Goal: Task Accomplishment & Management: Complete application form

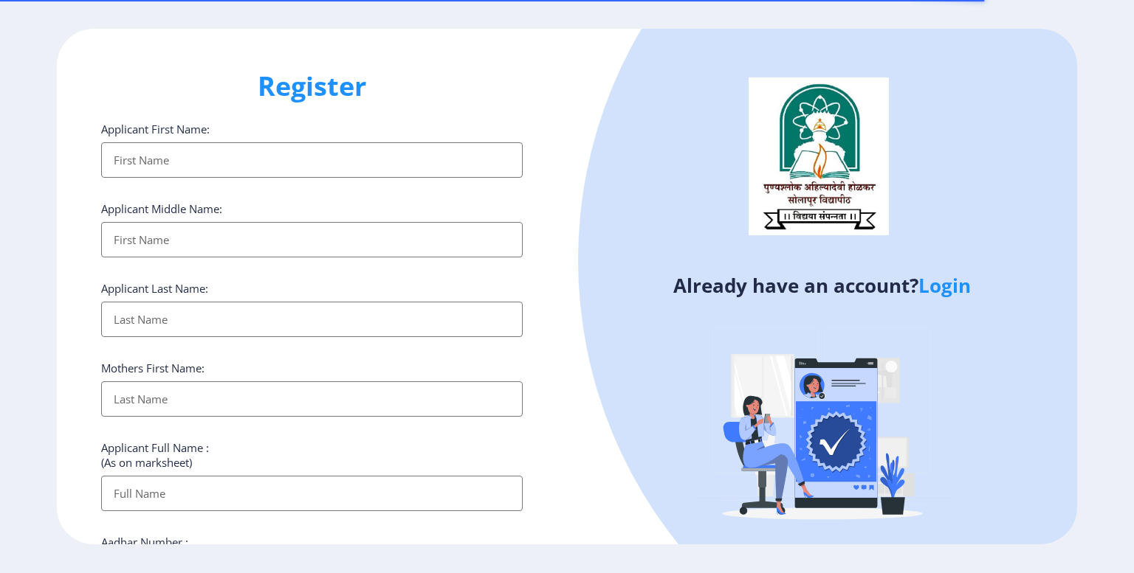
select select
type input "pritam"
type input "[PERSON_NAME]"
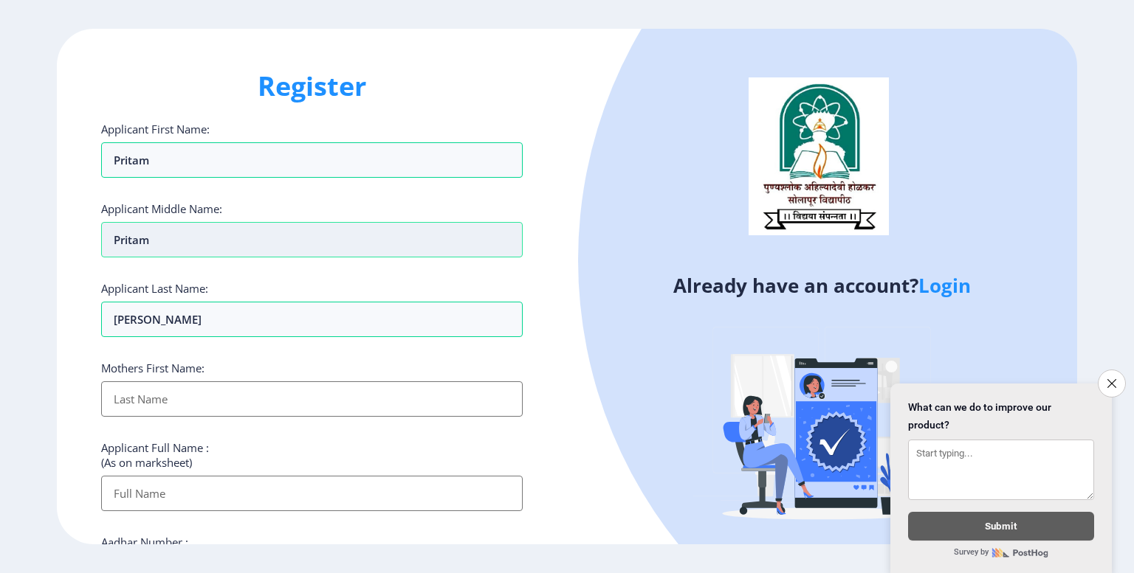
click at [179, 241] on input "pritam" at bounding box center [311, 239] width 421 height 35
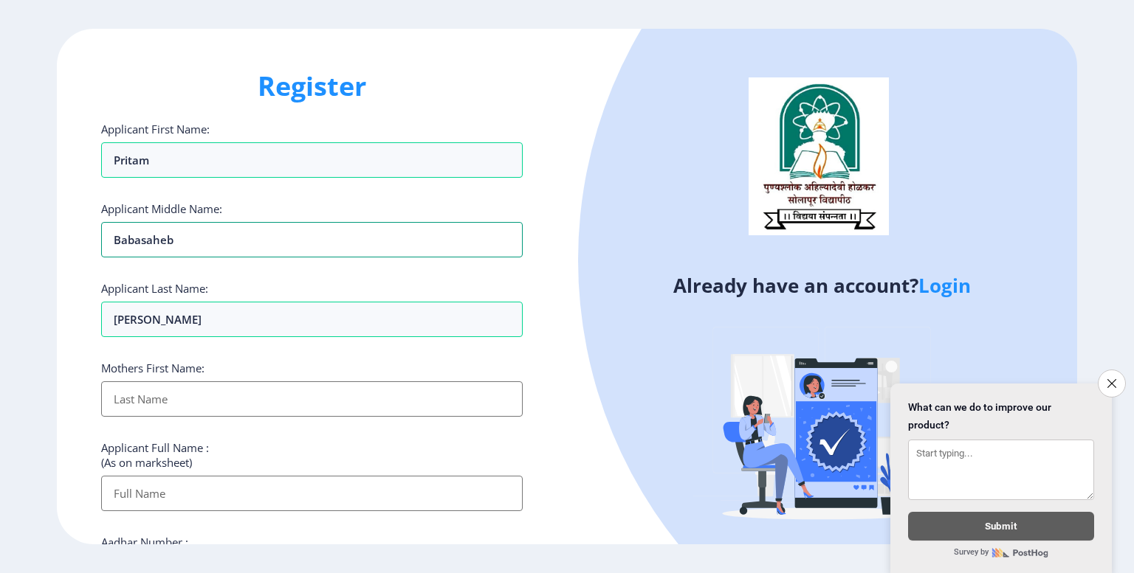
type input "babasaheb"
click at [192, 404] on input "Applicant First Name:" at bounding box center [311, 399] width 421 height 35
type input "Nirmala"
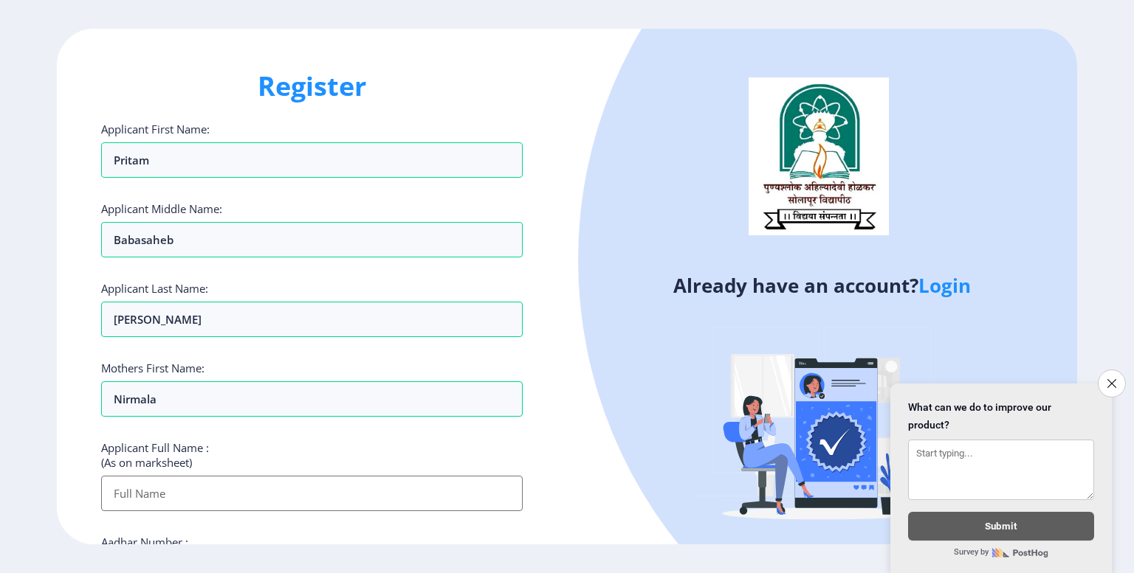
click at [180, 498] on input "Applicant First Name:" at bounding box center [311, 493] width 421 height 35
click at [269, 495] on input "Applicant First Name:" at bounding box center [311, 493] width 421 height 35
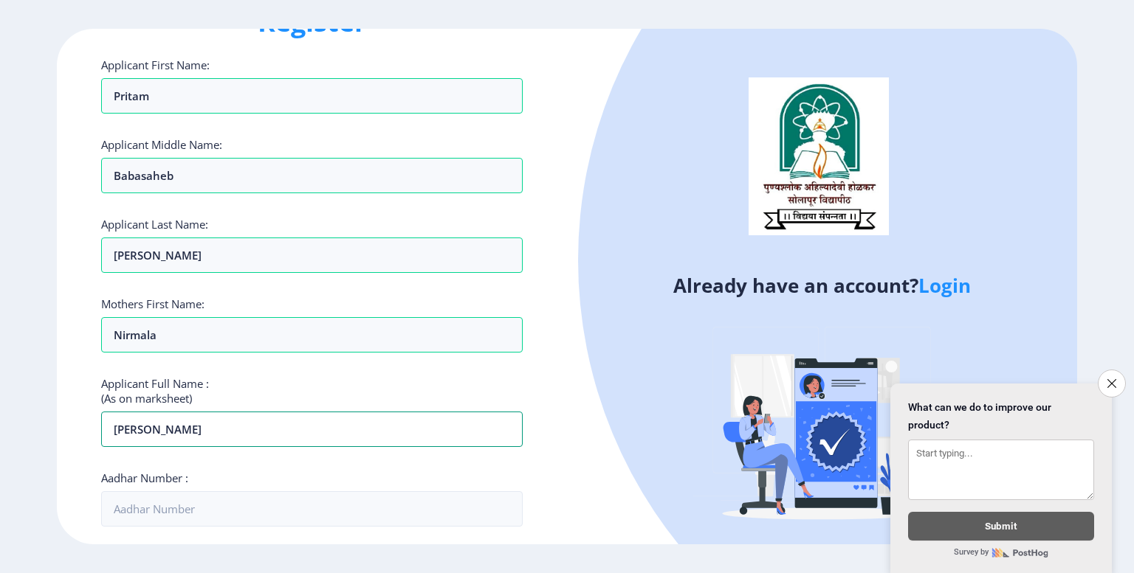
scroll to position [177, 0]
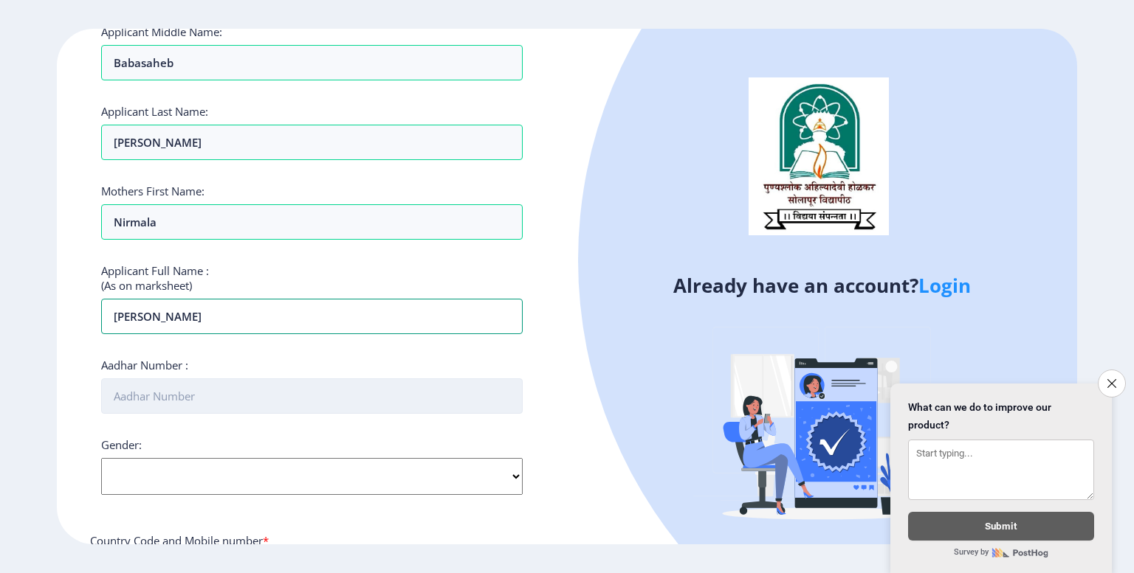
type input "[PERSON_NAME]"
click at [230, 398] on input "Aadhar Number :" at bounding box center [311, 396] width 421 height 35
type input "279557603417"
select select "[DEMOGRAPHIC_DATA]"
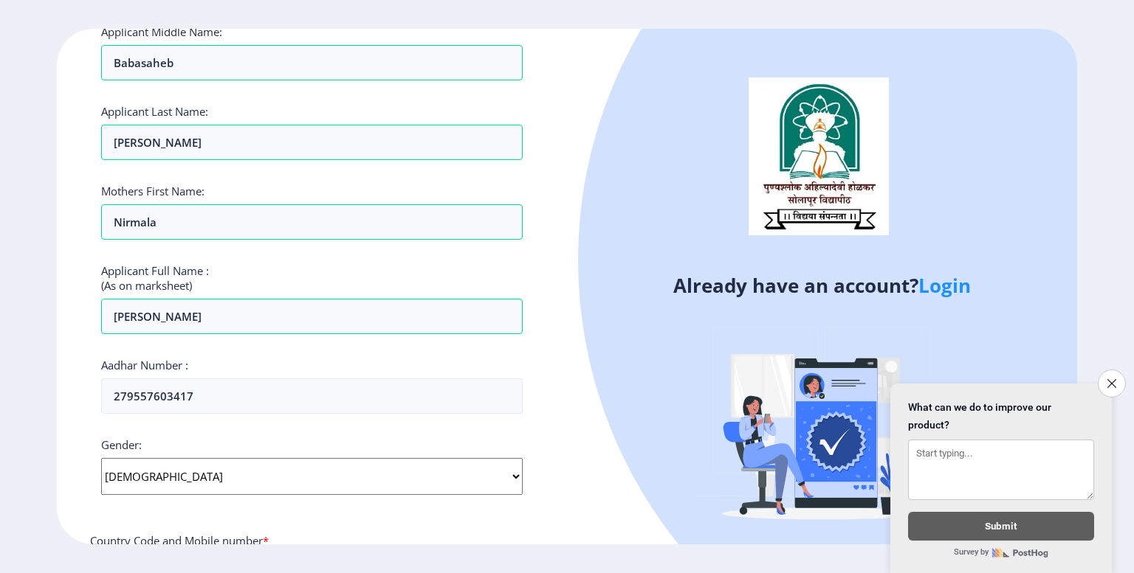
click at [101, 458] on select "Select Gender [DEMOGRAPHIC_DATA] [DEMOGRAPHIC_DATA] Other" at bounding box center [311, 476] width 421 height 37
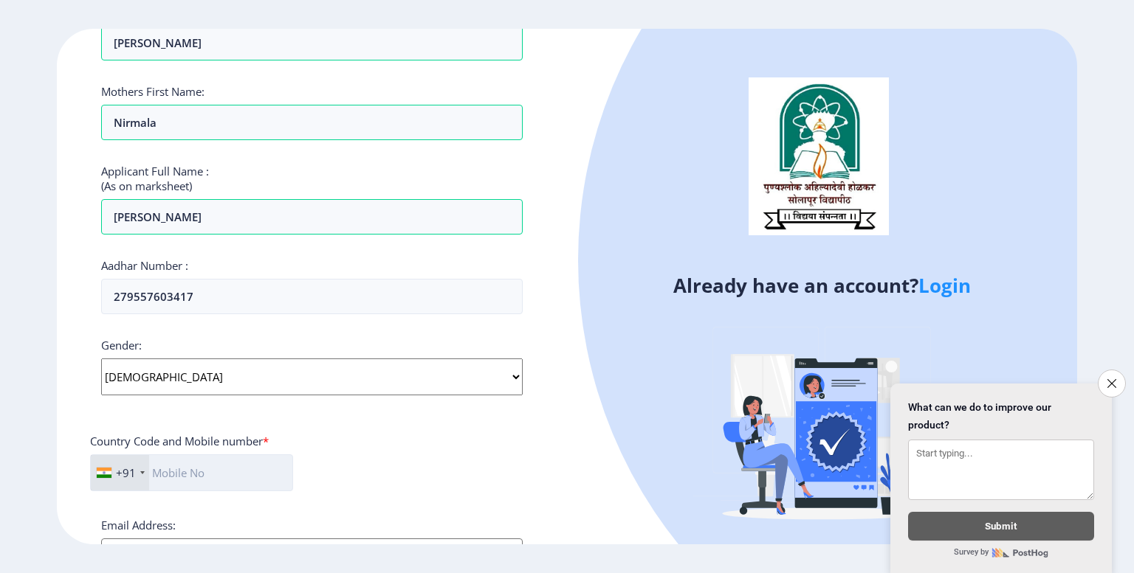
scroll to position [354, 0]
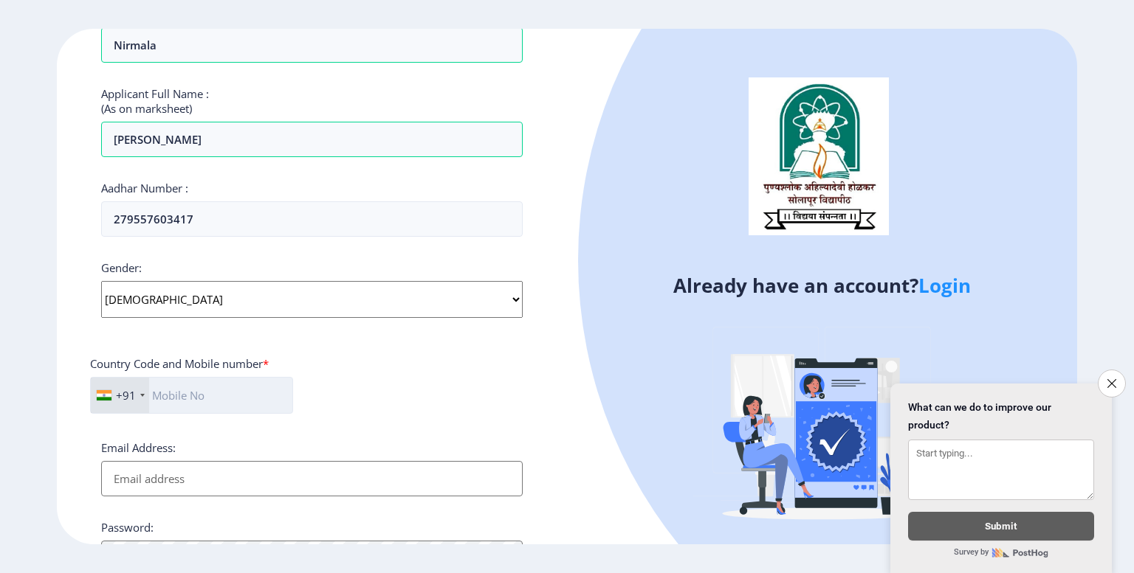
click at [211, 398] on input "text" at bounding box center [191, 395] width 203 height 37
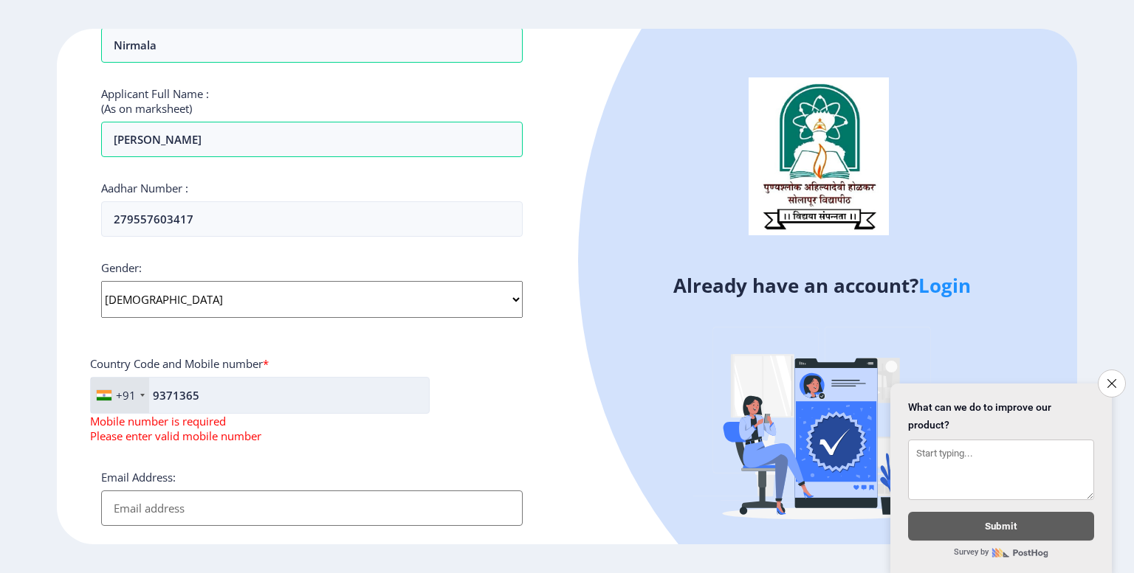
type input "93713654"
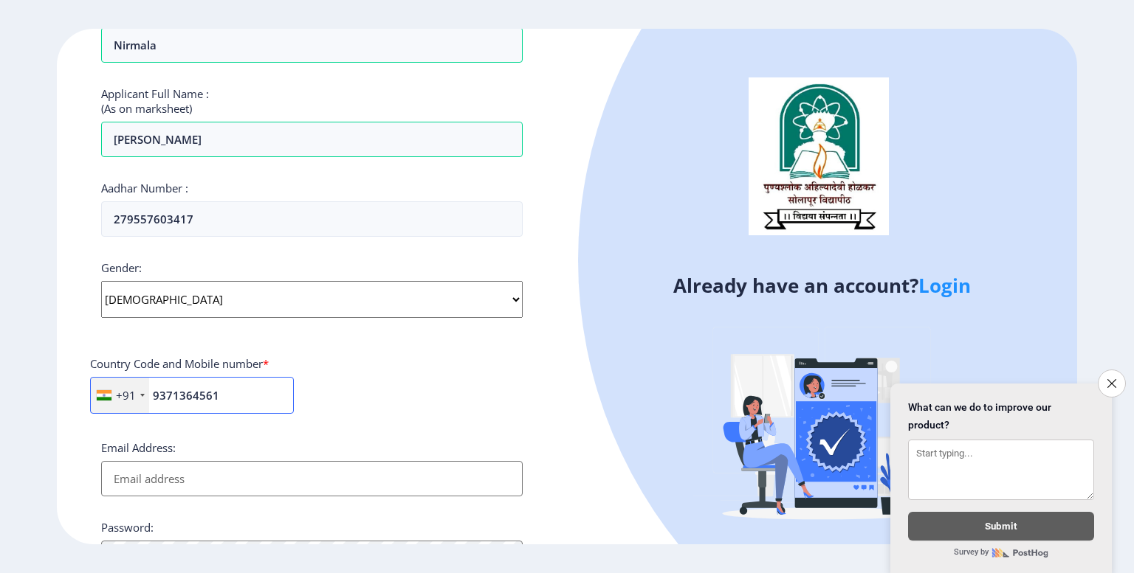
type input "9371364561"
click at [365, 397] on div "+91 [GEOGRAPHIC_DATA] ([GEOGRAPHIC_DATA]) +91 [GEOGRAPHIC_DATA] (‫[GEOGRAPHIC_D…" at bounding box center [312, 401] width 444 height 49
click at [216, 483] on input "Email Address:" at bounding box center [311, 478] width 421 height 35
type input "[EMAIL_ADDRESS][DOMAIN_NAME]"
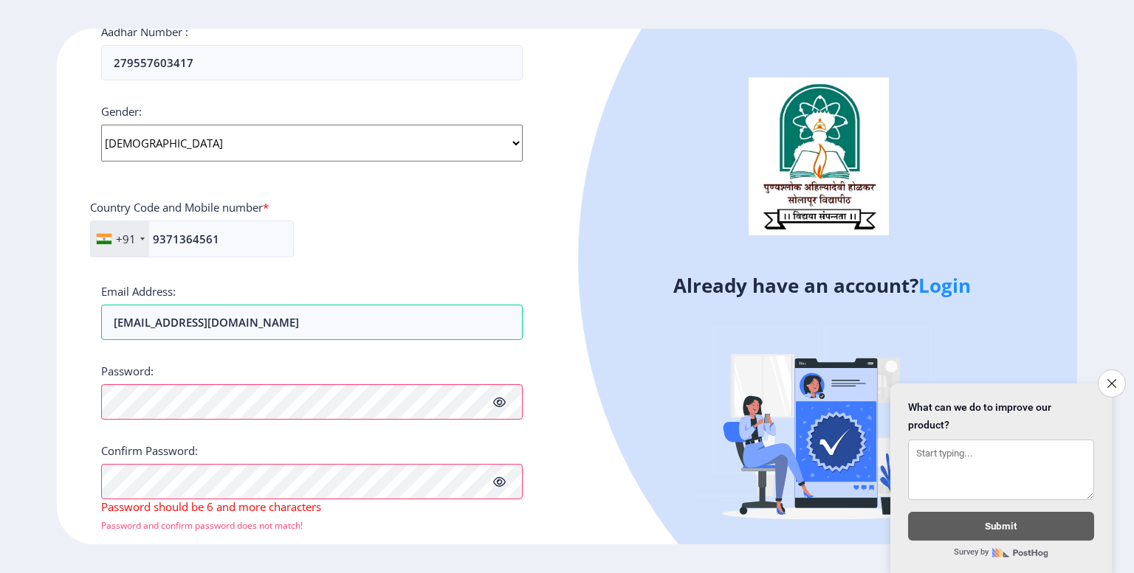
click at [502, 400] on icon at bounding box center [499, 402] width 13 height 11
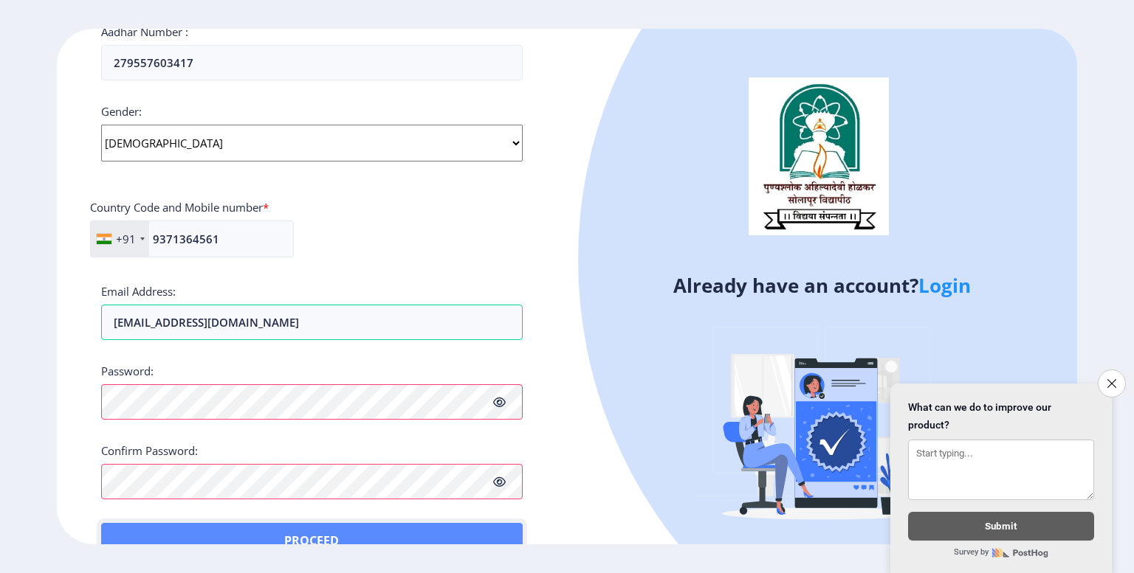
click at [152, 528] on button "Proceed" at bounding box center [311, 540] width 421 height 35
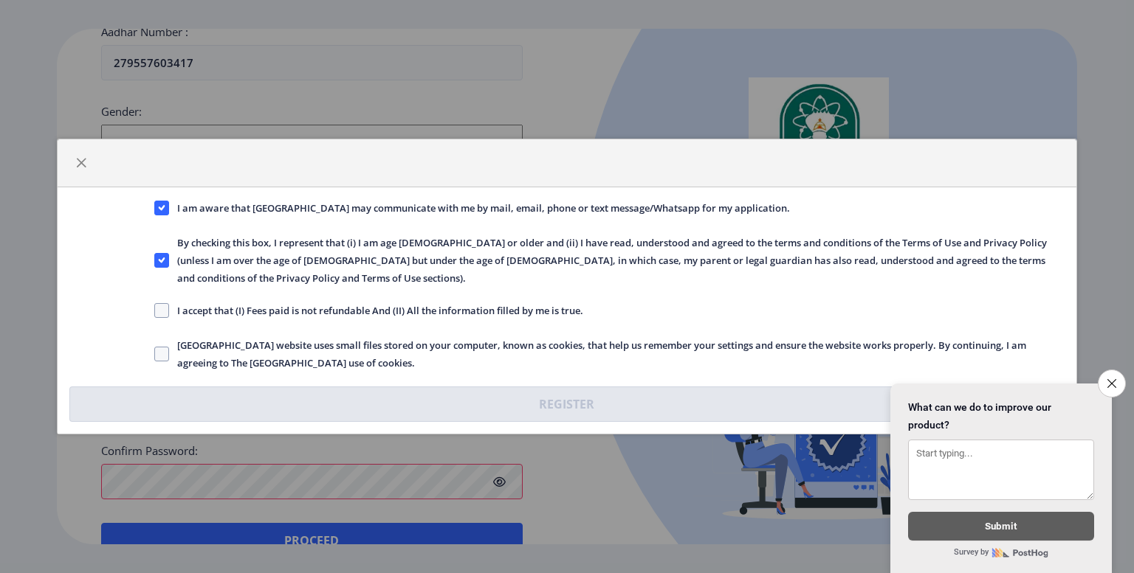
drag, startPoint x: 157, startPoint y: 300, endPoint x: 157, endPoint y: 313, distance: 12.5
click at [157, 303] on span at bounding box center [161, 310] width 15 height 15
click at [155, 311] on input "I accept that (I) Fees paid is not refundable And (II) All the information fill…" at bounding box center [154, 311] width 1 height 1
checkbox input "true"
click at [163, 347] on span at bounding box center [161, 354] width 15 height 15
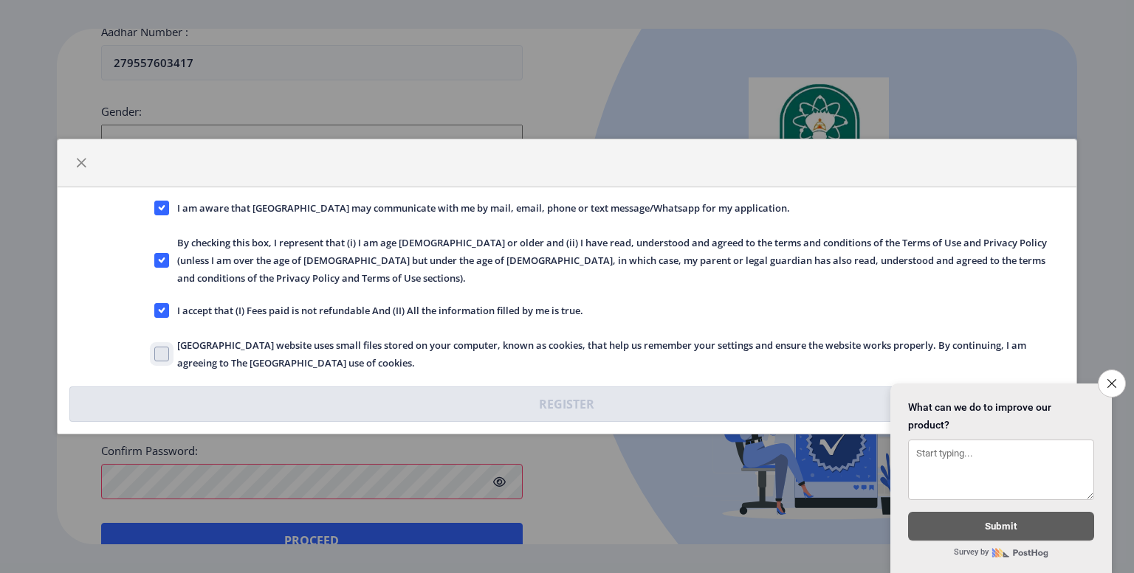
click at [155, 354] on input "[GEOGRAPHIC_DATA] website uses small files stored on your computer, known as co…" at bounding box center [154, 354] width 1 height 1
checkbox input "true"
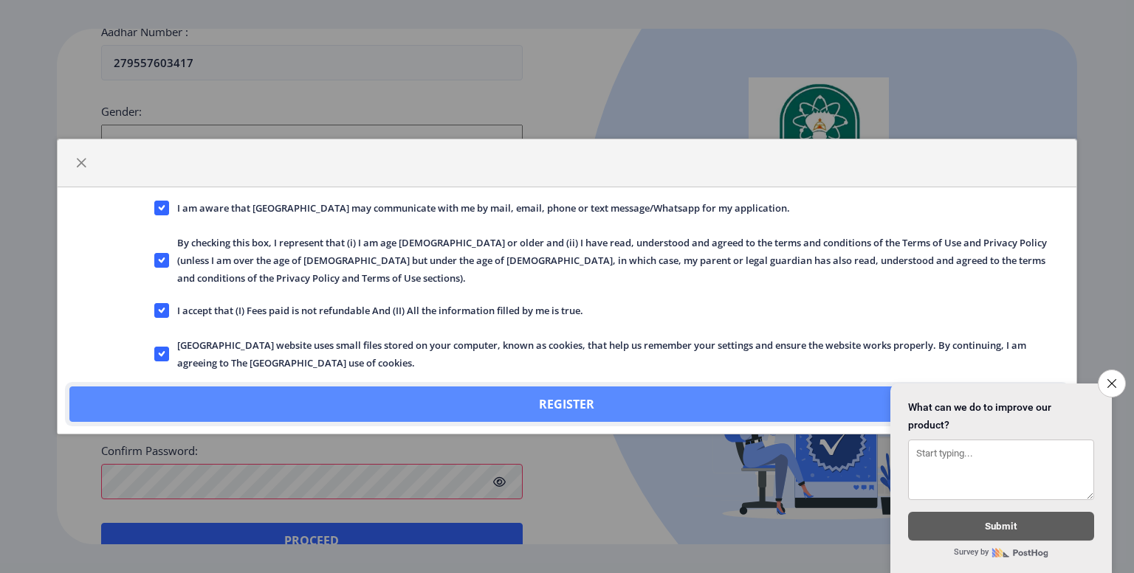
click at [310, 393] on button "Register" at bounding box center [566, 404] width 995 height 35
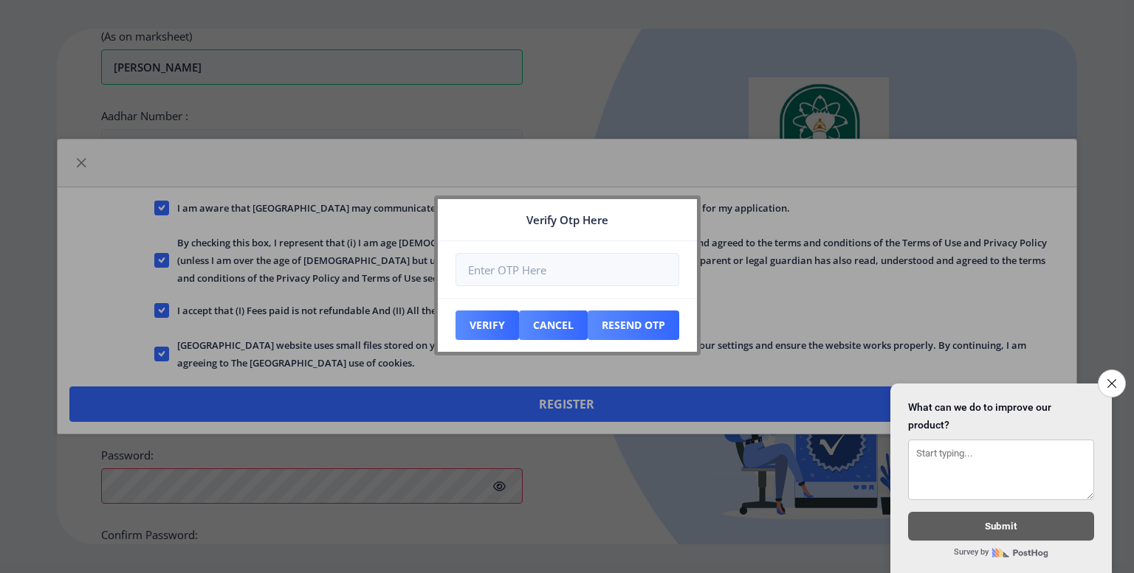
scroll to position [595, 0]
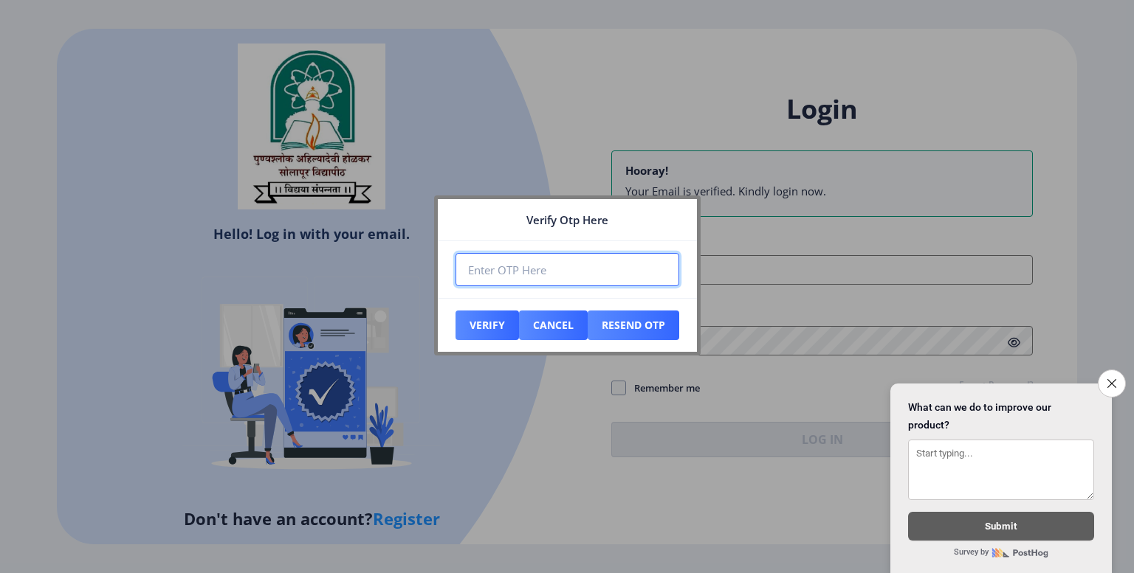
paste input "471049"
type input "471049"
click at [499, 322] on button "Verify" at bounding box center [486, 326] width 63 height 30
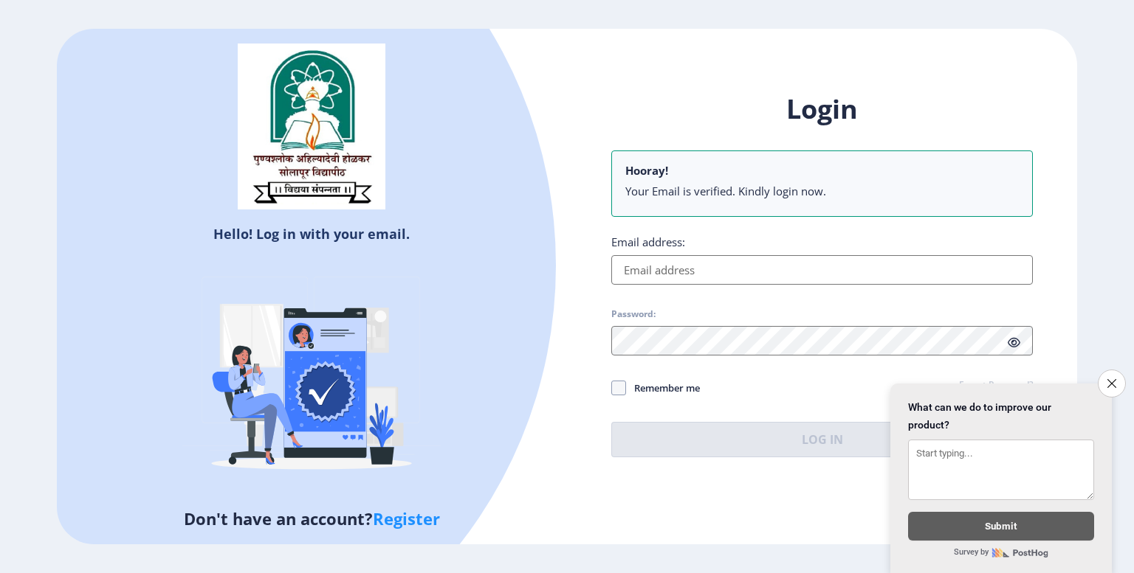
click at [725, 264] on input "Email address:" at bounding box center [821, 270] width 421 height 30
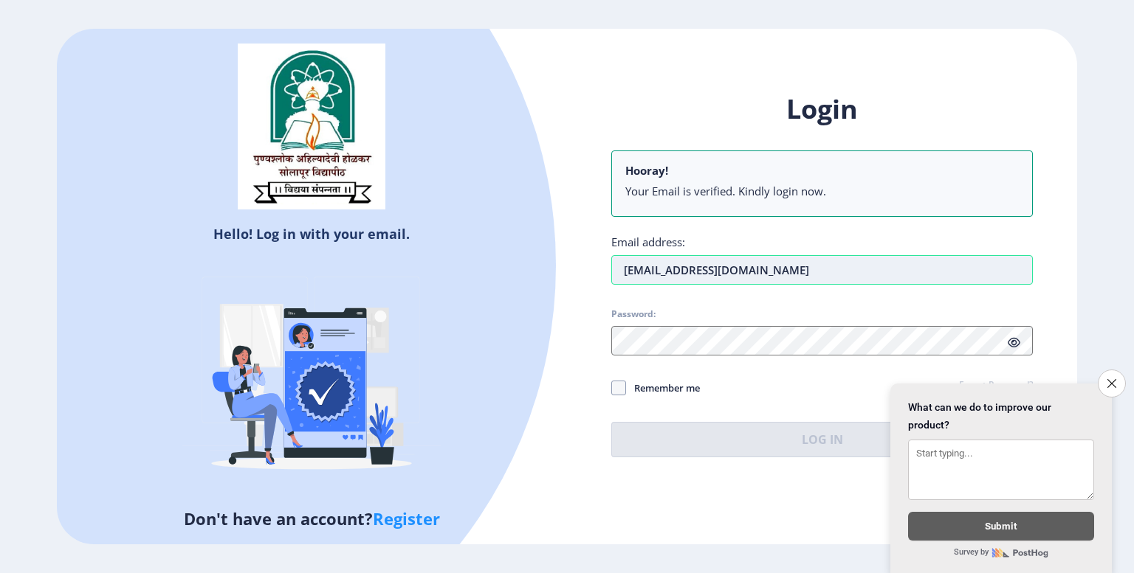
type input "[EMAIL_ADDRESS][DOMAIN_NAME]"
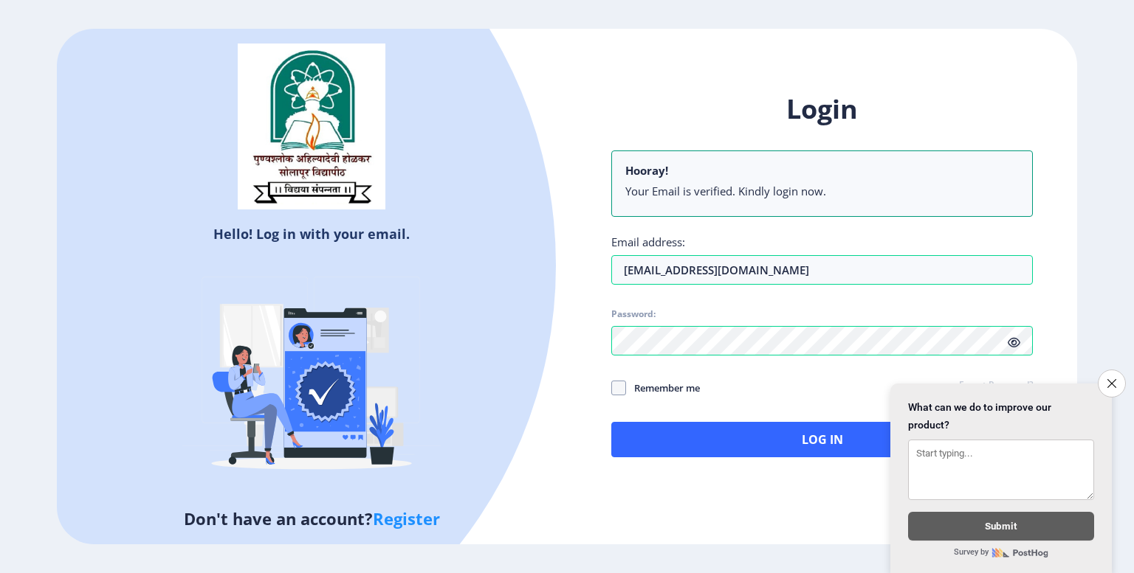
click at [1016, 343] on icon at bounding box center [1013, 342] width 13 height 11
click at [624, 391] on span at bounding box center [618, 388] width 15 height 15
click at [612, 389] on input "Remember me" at bounding box center [611, 388] width 1 height 1
checkbox input "true"
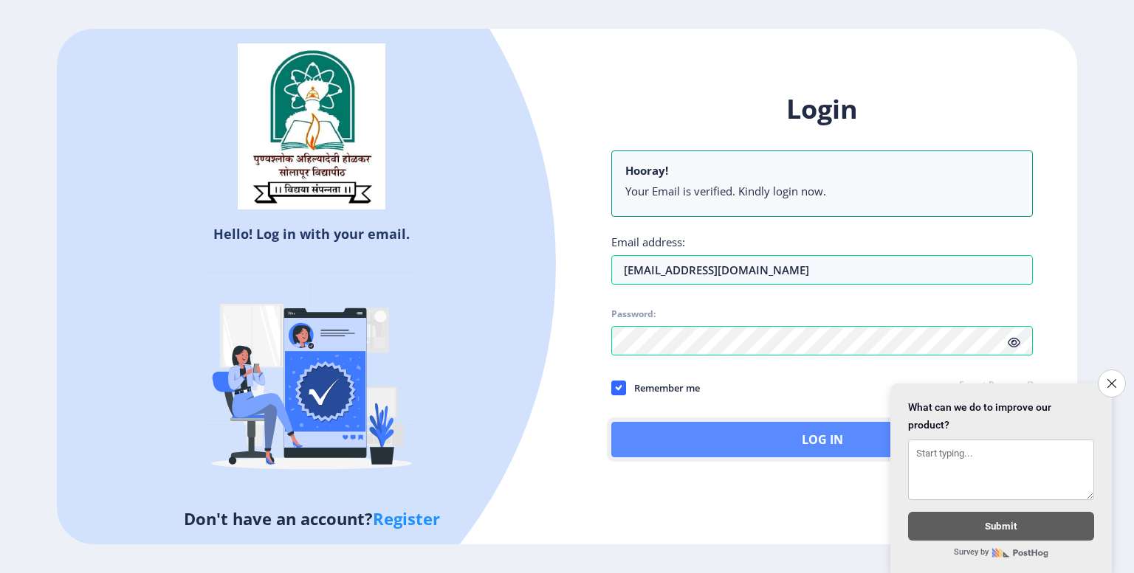
click at [712, 447] on button "Log In" at bounding box center [821, 439] width 421 height 35
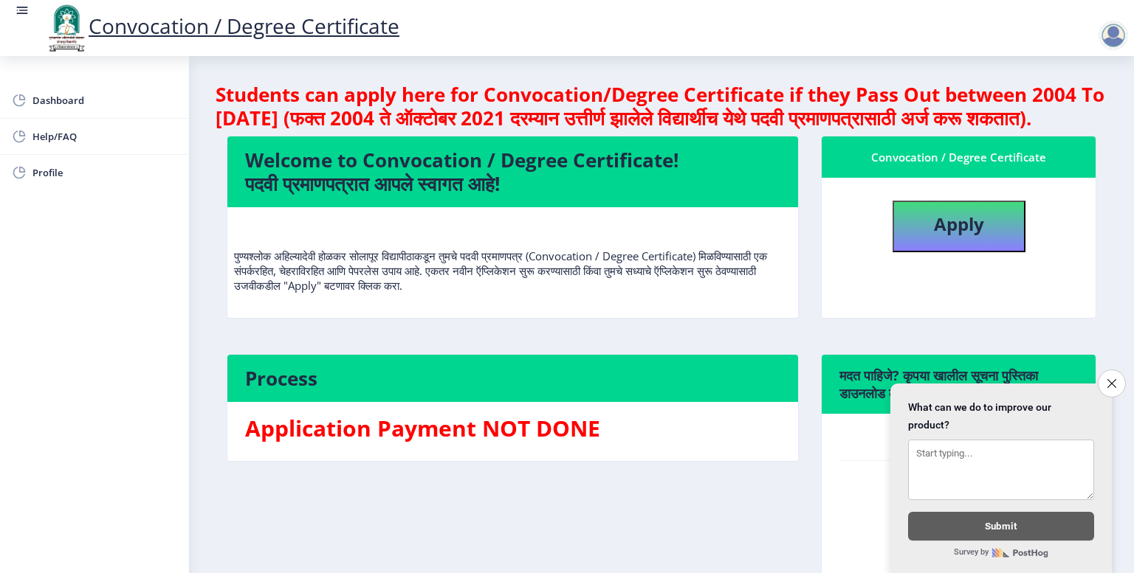
click at [971, 207] on nb-card-body "Apply" at bounding box center [958, 248] width 274 height 140
click at [1108, 379] on icon "Close survey" at bounding box center [1111, 384] width 10 height 10
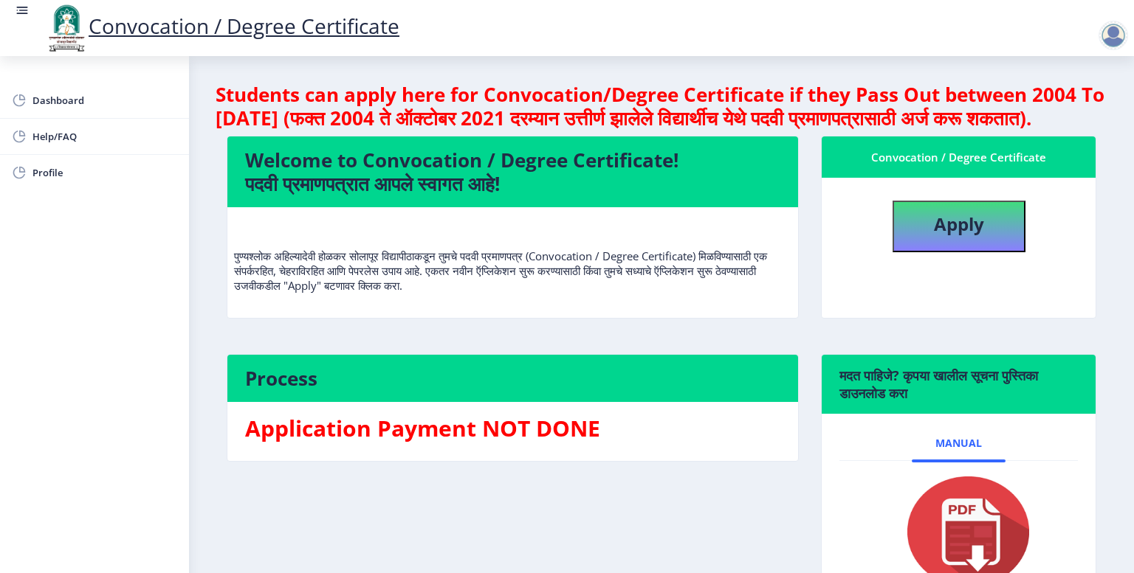
scroll to position [142, 0]
